Goal: Task Accomplishment & Management: Complete application form

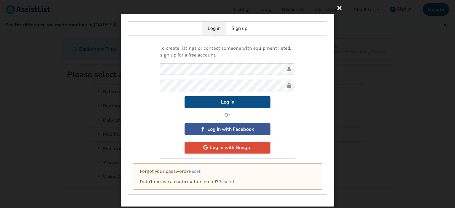
click at [229, 102] on button "Log in" at bounding box center [227, 102] width 86 height 12
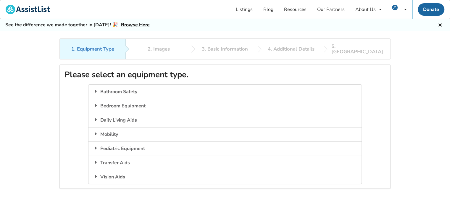
click at [158, 49] on div "1. Equipment Type 2. Images 3. Basic Information 4. Additional Details 5. [GEOG…" at bounding box center [225, 48] width 331 height 21
click at [158, 46] on div "1. Equipment Type 2. Images 3. Basic Information 4. Additional Details 5. [GEOG…" at bounding box center [225, 48] width 331 height 21
click at [242, 8] on link "Listings" at bounding box center [245, 9] width 28 height 18
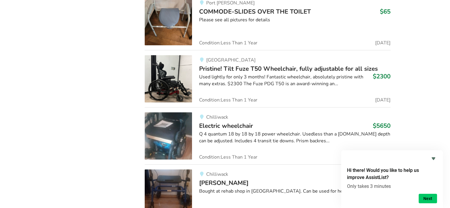
scroll to position [5281, 0]
